Goal: Task Accomplishment & Management: Manage account settings

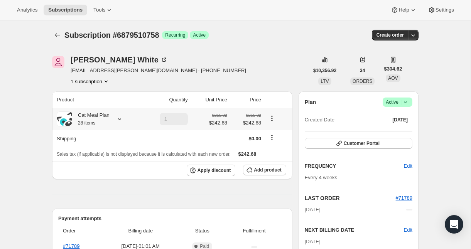
click at [117, 122] on icon at bounding box center [120, 119] width 8 height 8
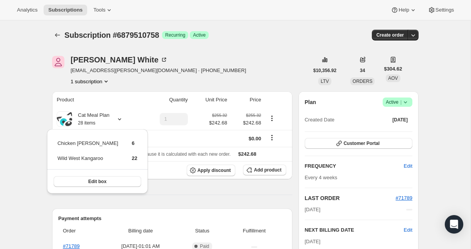
click at [282, 45] on div "Subscription #6879510758. This page is ready Subscription #6879510758 Success R…" at bounding box center [235, 34] width 366 height 29
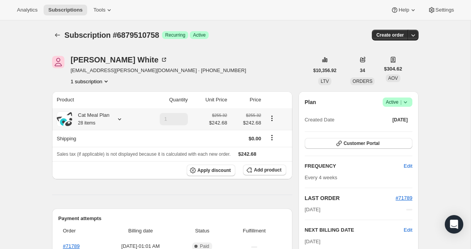
click at [120, 119] on icon at bounding box center [120, 119] width 8 height 8
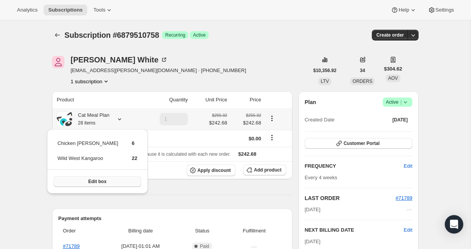
click at [103, 183] on button "Edit box" at bounding box center [97, 181] width 87 height 11
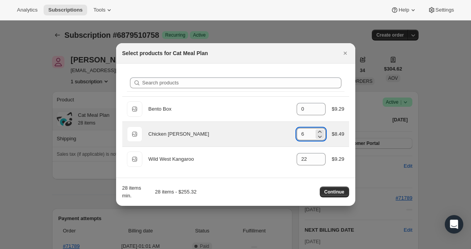
click at [307, 133] on input "6" at bounding box center [304, 134] width 17 height 12
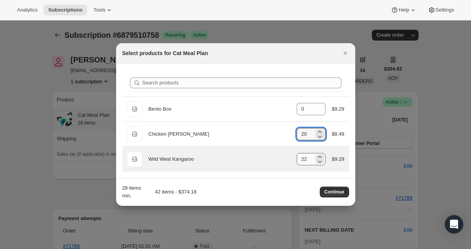
type input "20"
click at [309, 158] on input "22" at bounding box center [304, 159] width 17 height 12
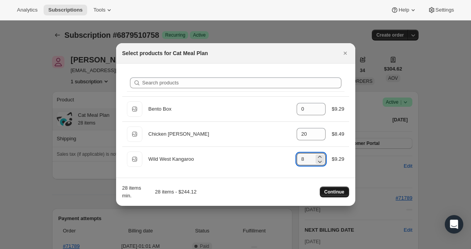
type input "8"
click at [330, 192] on span "Continue" at bounding box center [334, 192] width 20 height 6
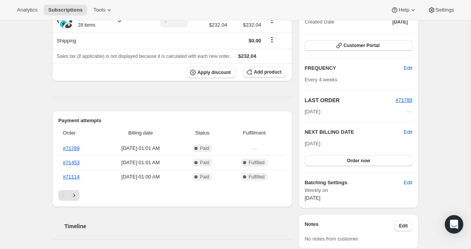
scroll to position [153, 0]
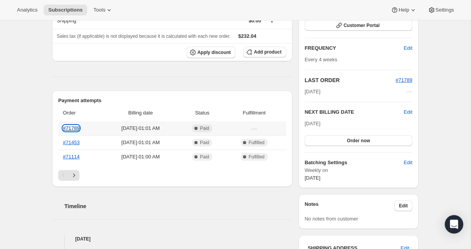
click at [75, 128] on link "#71789" at bounding box center [71, 128] width 17 height 6
drag, startPoint x: 24, startPoint y: 96, endPoint x: 67, endPoint y: 97, distance: 42.8
click at [25, 95] on div "Subscription #6879510758. This page is ready Subscription #6879510758 Success R…" at bounding box center [235, 181] width 470 height 629
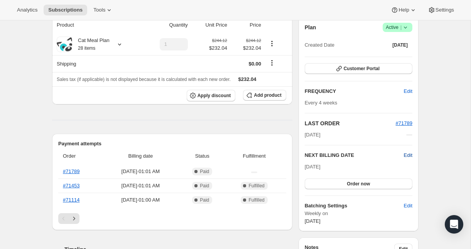
scroll to position [115, 0]
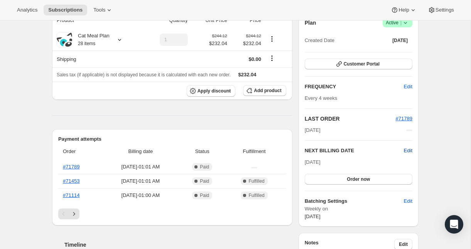
click at [405, 150] on span "Edit" at bounding box center [407, 151] width 8 height 8
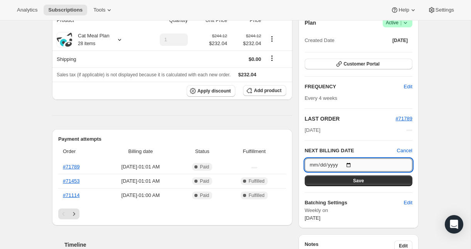
click at [379, 163] on input "[DATE]" at bounding box center [358, 164] width 108 height 13
click at [351, 163] on input "[DATE]" at bounding box center [358, 164] width 108 height 13
type input "[DATE]"
click at [356, 183] on span "Save" at bounding box center [358, 181] width 11 height 6
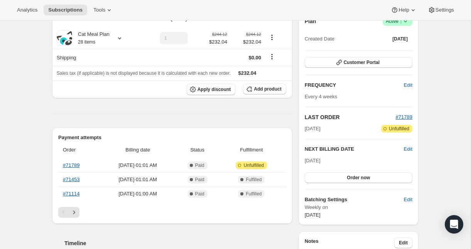
scroll to position [160, 0]
